Goal: Find specific page/section: Find specific page/section

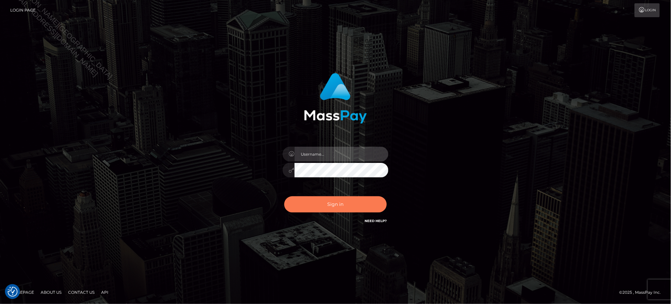
type input "Jiecel"
click at [323, 209] on button "Sign in" at bounding box center [335, 204] width 103 height 16
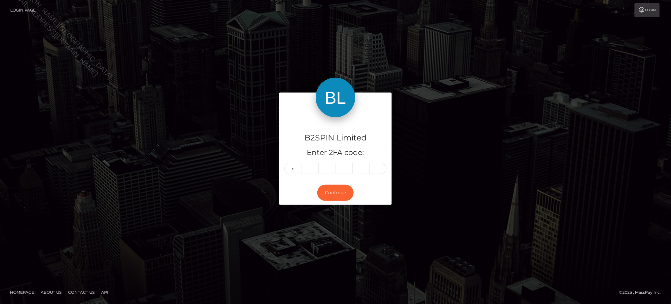
type input "5"
type input "8"
type input "5"
type input "1"
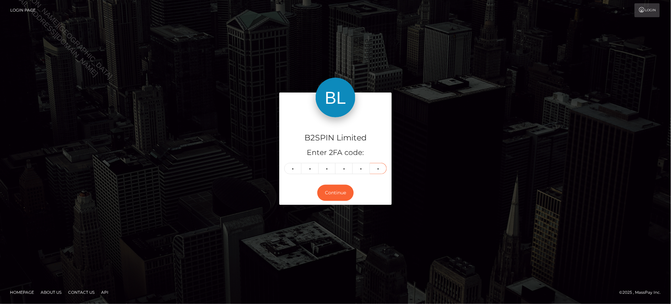
type input "2"
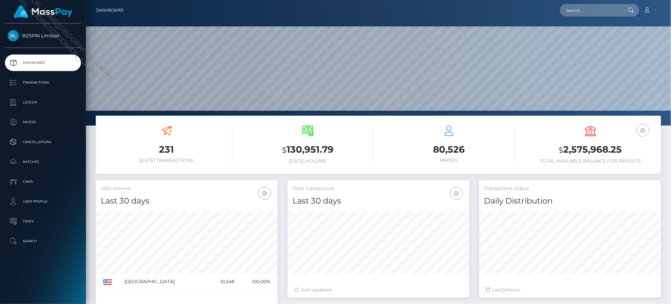
scroll to position [117, 182]
click at [51, 278] on div "B2SPIN Limited Dashboard Transactions Ledger Payees Cancellations Batches" at bounding box center [43, 162] width 86 height 279
click at [583, 10] on input "text" at bounding box center [591, 10] width 62 height 13
paste input "ebc6240e-2ab6-40d9-8195-ab5b3007ddda"
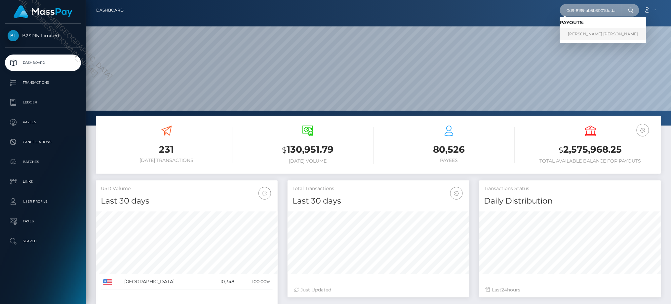
type input "ebc6240e-2ab6-40d9-8195-ab5b3007ddda"
click at [583, 34] on link "TRACY BROOKS HOLTZAPFEL" at bounding box center [603, 34] width 86 height 12
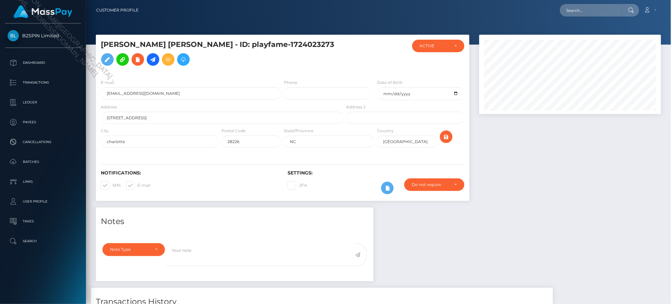
scroll to position [116, 0]
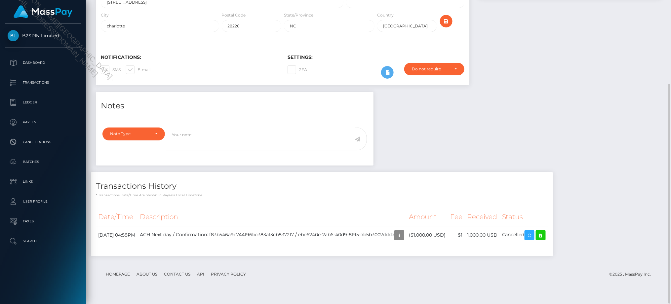
click at [556, 144] on div "Notes Note Type Compliance Clear Compliance General Note Type" at bounding box center [378, 177] width 575 height 171
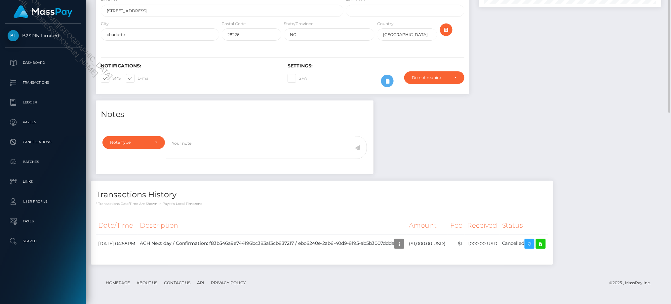
scroll to position [0, 0]
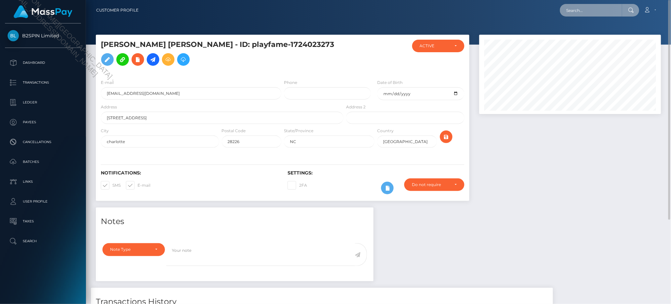
click at [577, 7] on input "text" at bounding box center [591, 10] width 62 height 13
paste input "ebc6240e-2ab6-40d9-8195-ab5b3007ddda"
type input "cac_ebc6240e-2ab6-40d9-8195-ab5b3007ddda"
click at [551, 196] on div at bounding box center [570, 121] width 192 height 173
